Goal: Task Accomplishment & Management: Use online tool/utility

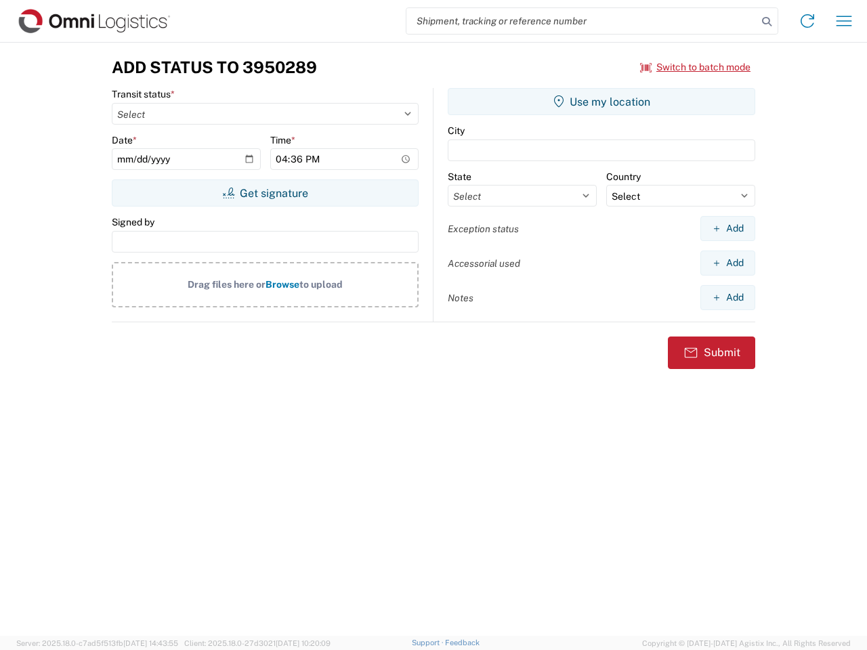
click at [582, 21] on input "search" at bounding box center [581, 21] width 351 height 26
click at [767, 22] on icon at bounding box center [766, 21] width 19 height 19
click at [807, 21] on icon at bounding box center [807, 21] width 22 height 22
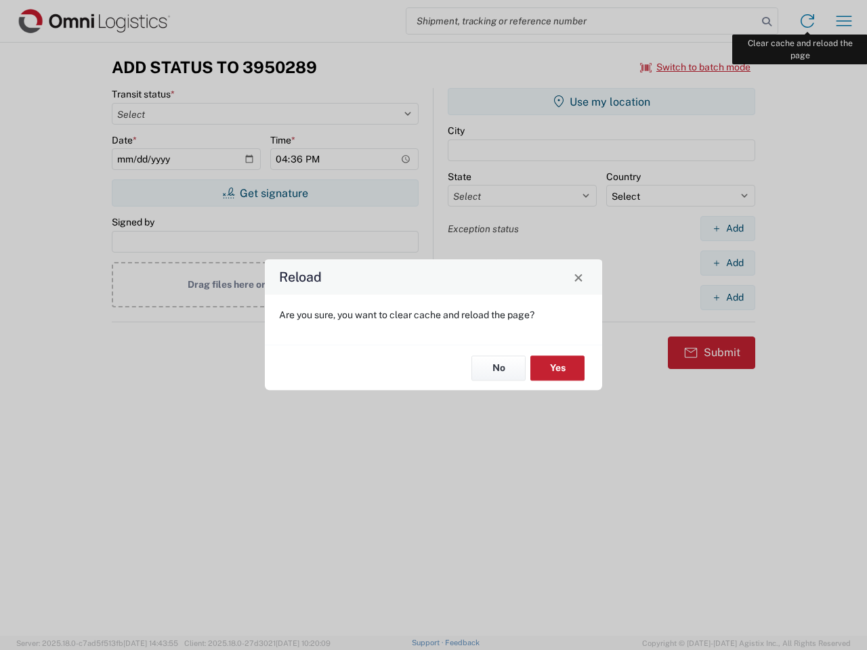
click at [844, 21] on div "Reload Are you sure, you want to clear cache and reload the page? No Yes" at bounding box center [433, 325] width 867 height 650
click at [696, 67] on div "Reload Are you sure, you want to clear cache and reload the page? No Yes" at bounding box center [433, 325] width 867 height 650
click at [265, 193] on div "Reload Are you sure, you want to clear cache and reload the page? No Yes" at bounding box center [433, 325] width 867 height 650
click at [601, 102] on div "Reload Are you sure, you want to clear cache and reload the page? No Yes" at bounding box center [433, 325] width 867 height 650
click at [727, 228] on div "Reload Are you sure, you want to clear cache and reload the page? No Yes" at bounding box center [433, 325] width 867 height 650
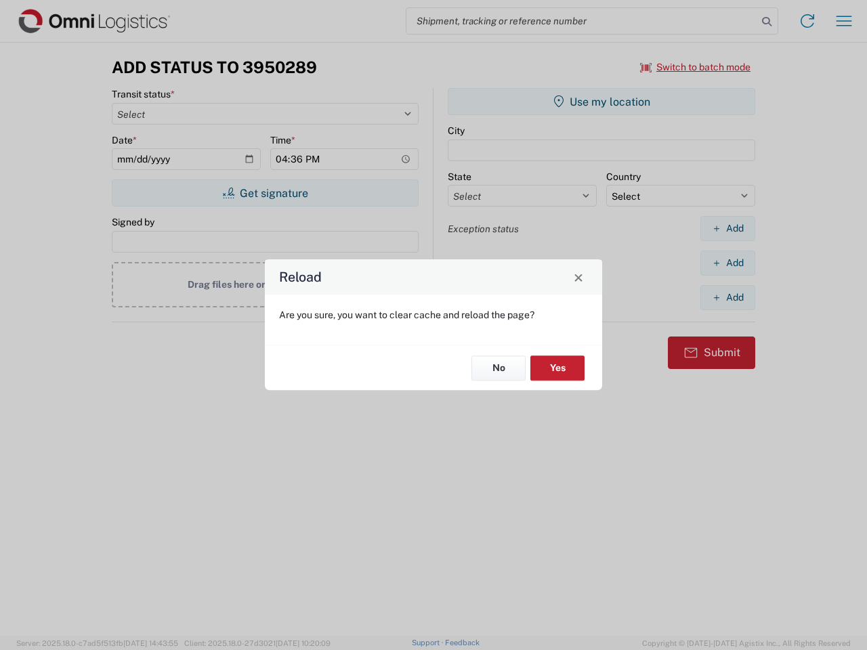
click at [727, 263] on div "Reload Are you sure, you want to clear cache and reload the page? No Yes" at bounding box center [433, 325] width 867 height 650
click at [727, 297] on div "Reload Are you sure, you want to clear cache and reload the page? No Yes" at bounding box center [433, 325] width 867 height 650
